Goal: Navigation & Orientation: Find specific page/section

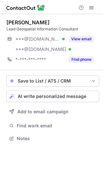
scroll to position [134, 103]
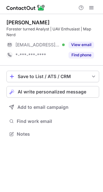
scroll to position [130, 103]
